Goal: Entertainment & Leisure: Consume media (video, audio)

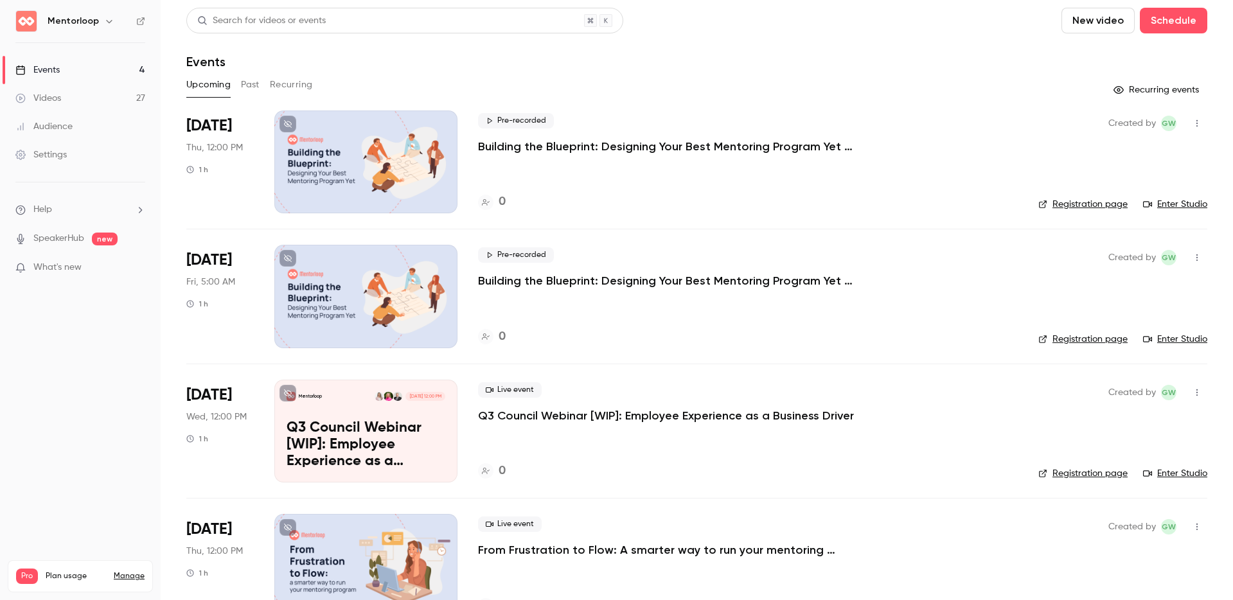
scroll to position [7, 0]
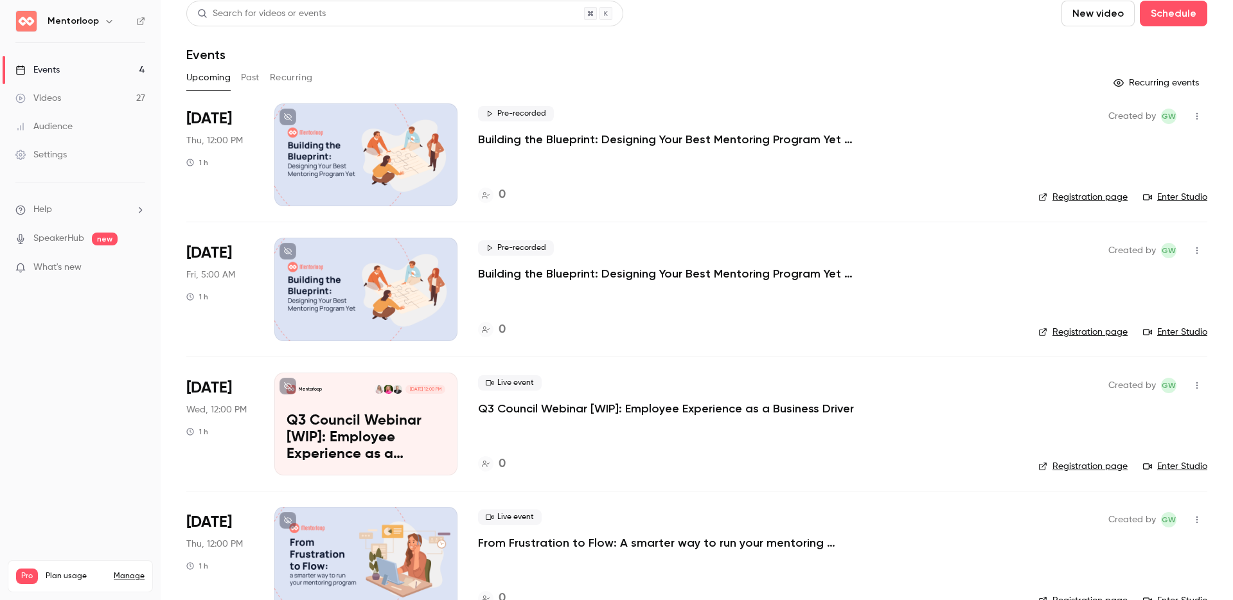
click at [123, 102] on link "Videos 27" at bounding box center [80, 98] width 161 height 28
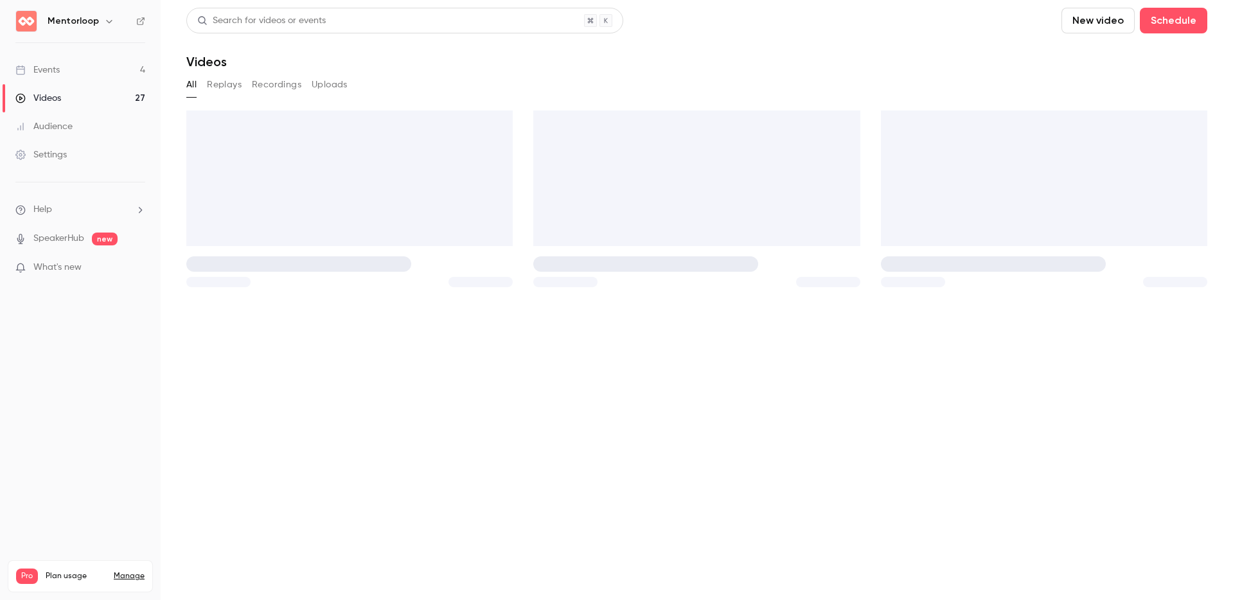
click at [313, 83] on button "Uploads" at bounding box center [330, 85] width 36 height 21
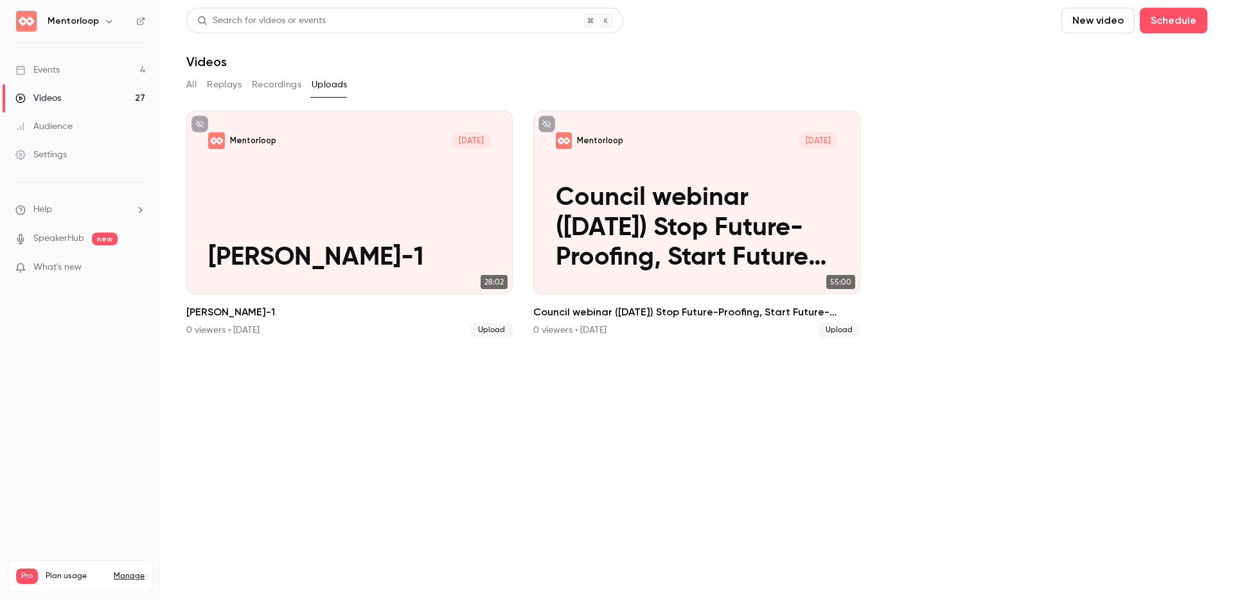
click at [1072, 32] on button "New video" at bounding box center [1098, 21] width 73 height 26
click at [1112, 91] on div "Upload" at bounding box center [1145, 89] width 98 height 13
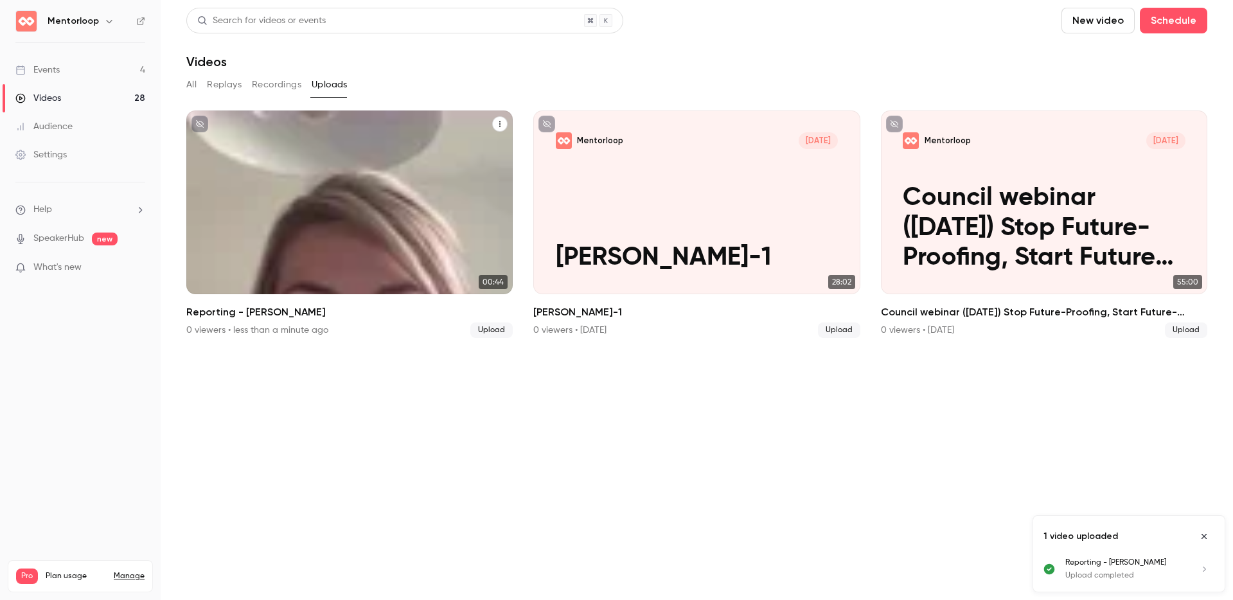
click at [386, 181] on div "Mentorloop [DATE] Reporting - [PERSON_NAME]" at bounding box center [349, 203] width 326 height 184
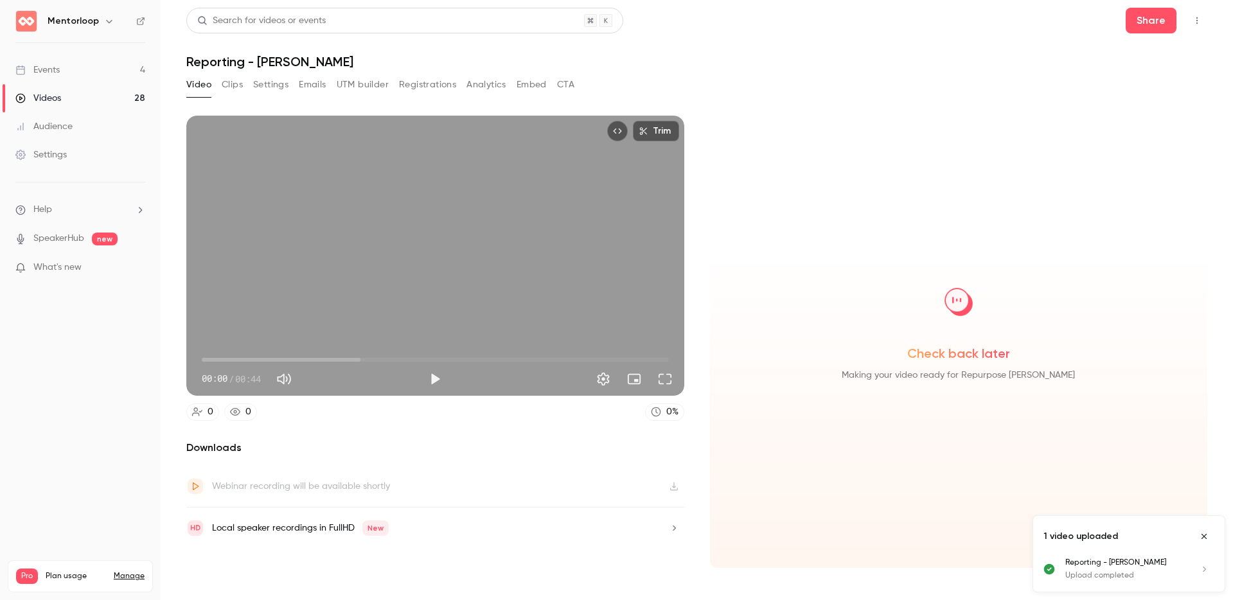
click at [241, 83] on button "Clips" at bounding box center [232, 85] width 21 height 21
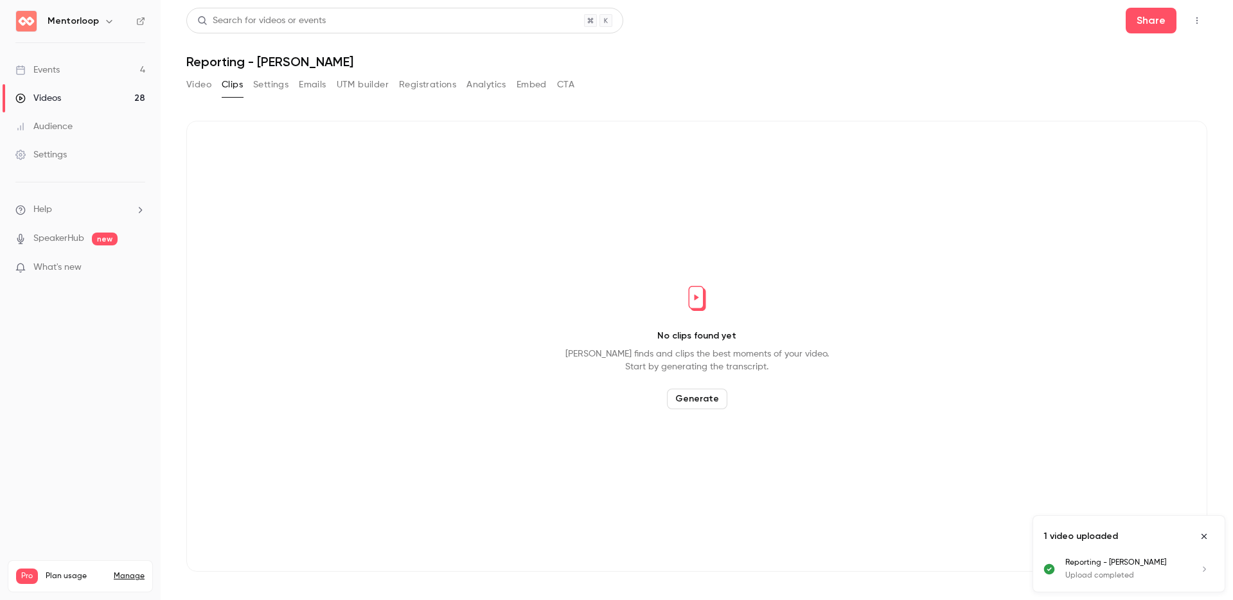
click at [192, 80] on button "Video" at bounding box center [198, 85] width 25 height 21
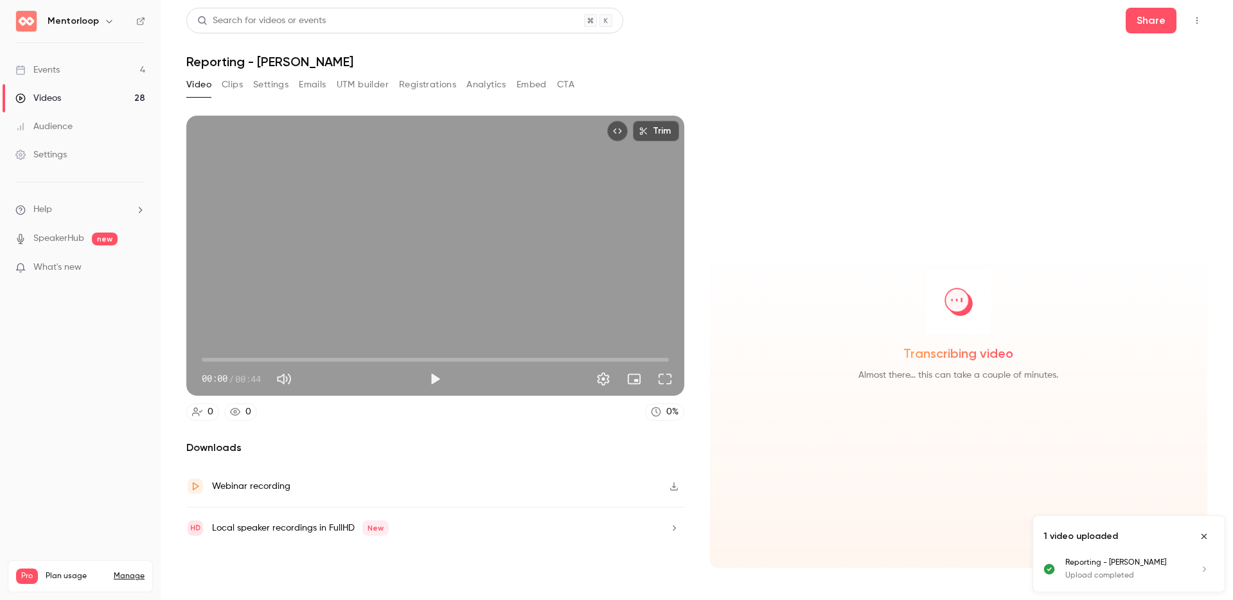
click at [241, 86] on button "Clips" at bounding box center [232, 85] width 21 height 21
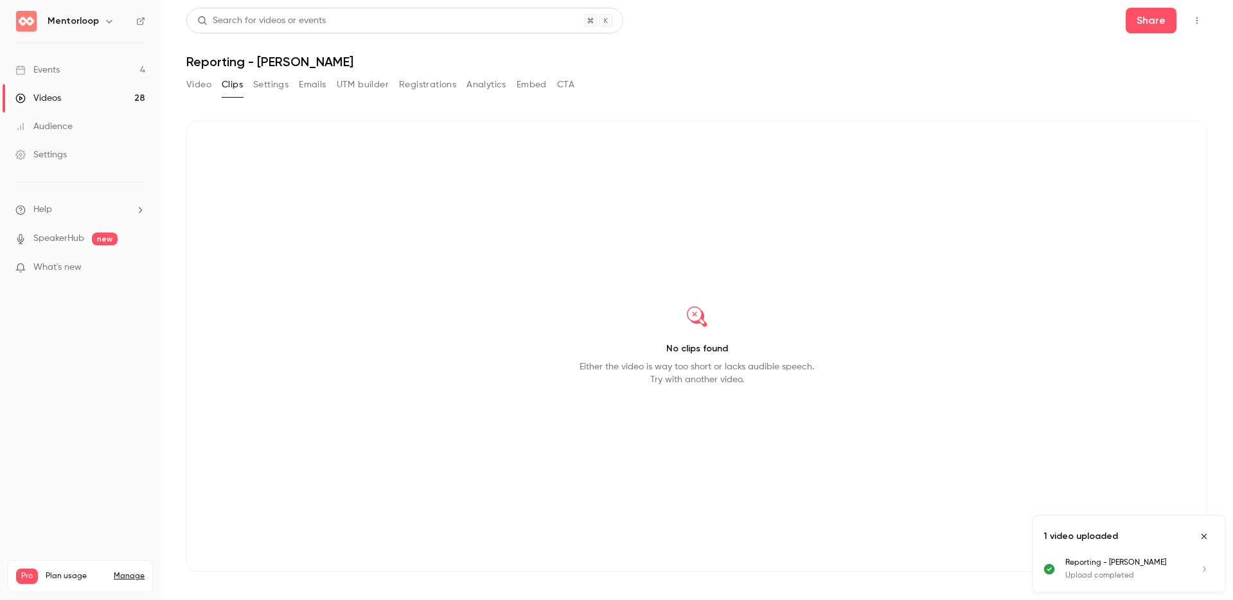
click at [190, 84] on button "Video" at bounding box center [198, 85] width 25 height 21
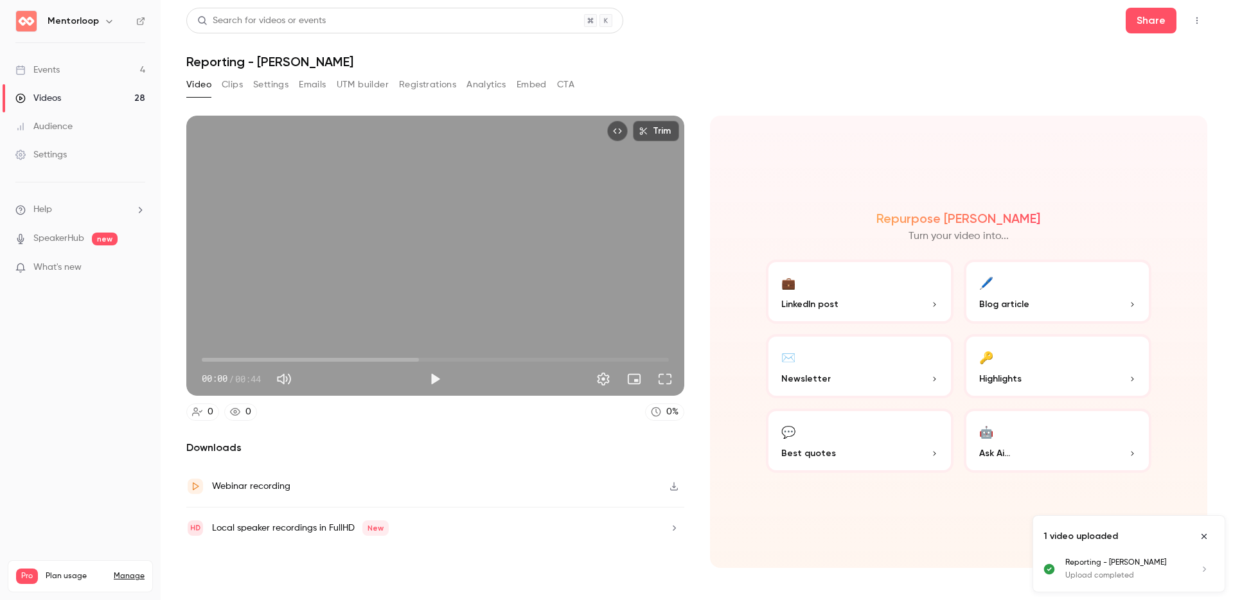
click at [240, 80] on button "Clips" at bounding box center [232, 85] width 21 height 21
